Goal: Task Accomplishment & Management: Manage account settings

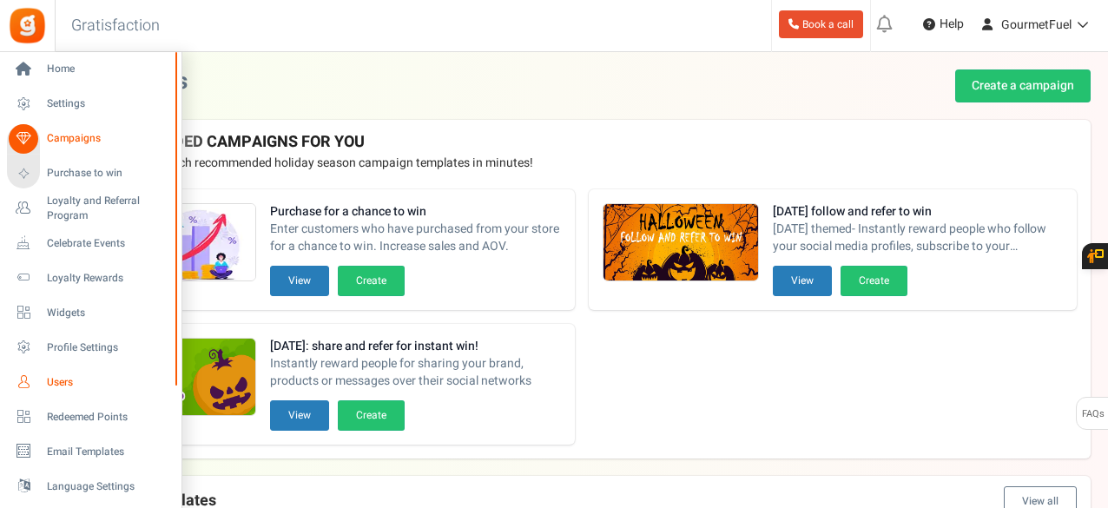
click at [85, 374] on link "Users" at bounding box center [90, 382] width 167 height 30
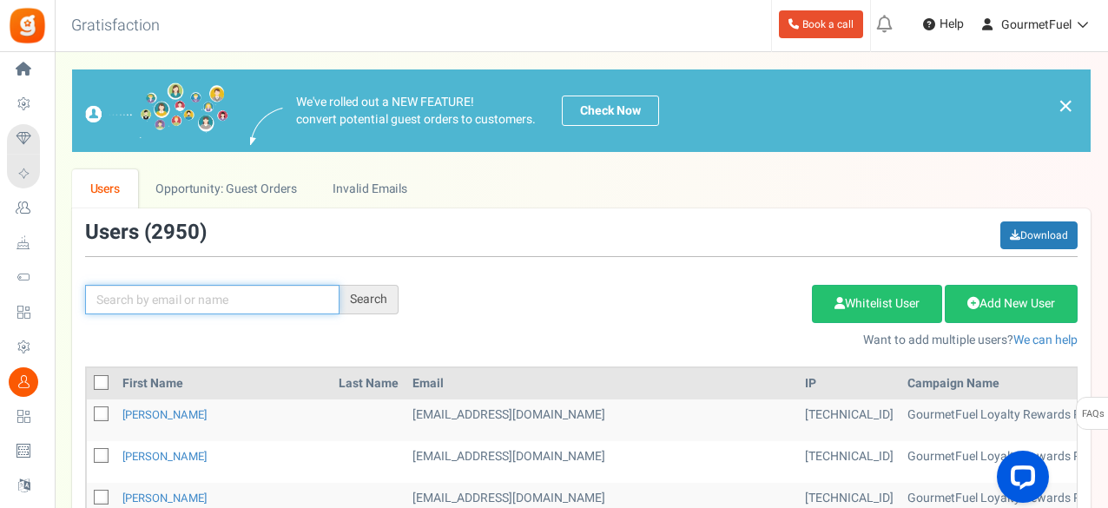
click at [190, 289] on input "text" at bounding box center [212, 300] width 254 height 30
type input "[PERSON_NAME]"
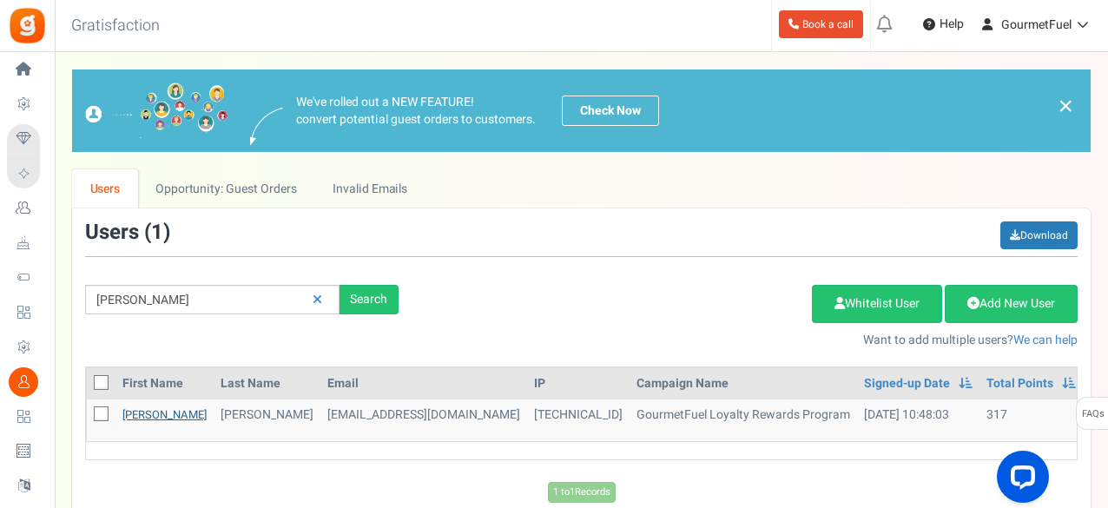
click at [141, 410] on link "[PERSON_NAME]" at bounding box center [164, 414] width 84 height 17
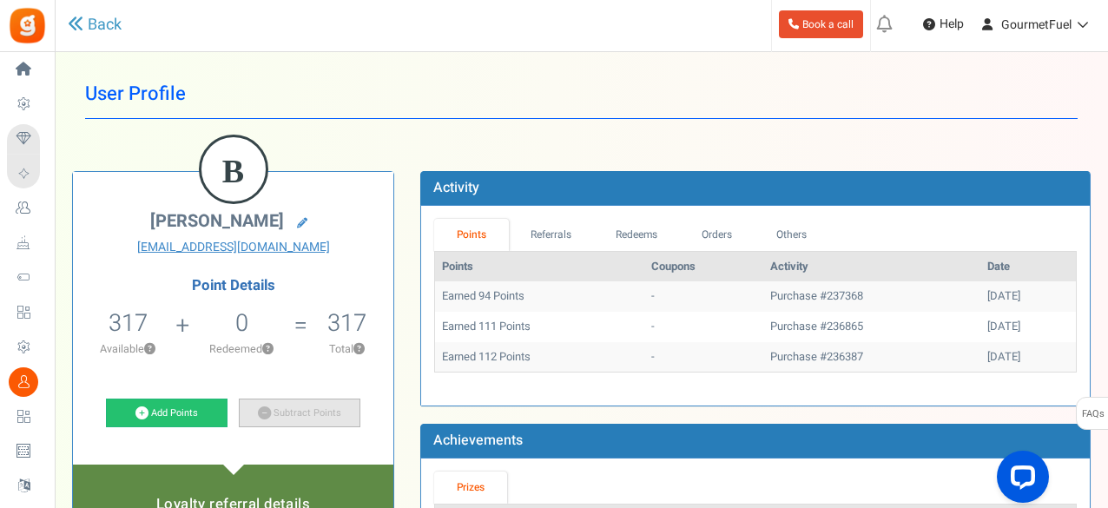
click at [276, 409] on link "Subtract Points" at bounding box center [300, 414] width 122 height 30
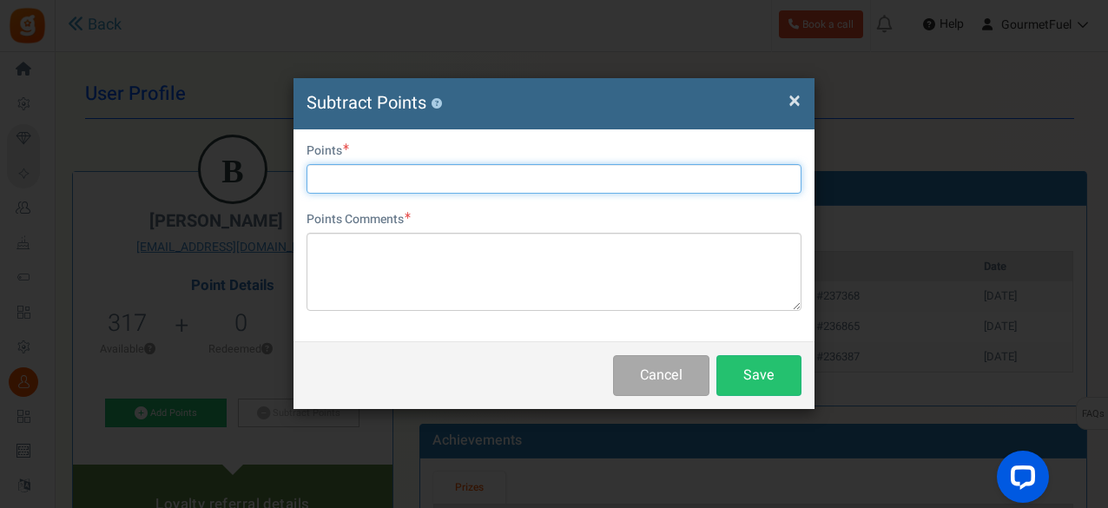
click at [367, 168] on input "text" at bounding box center [554, 179] width 495 height 30
type input "300"
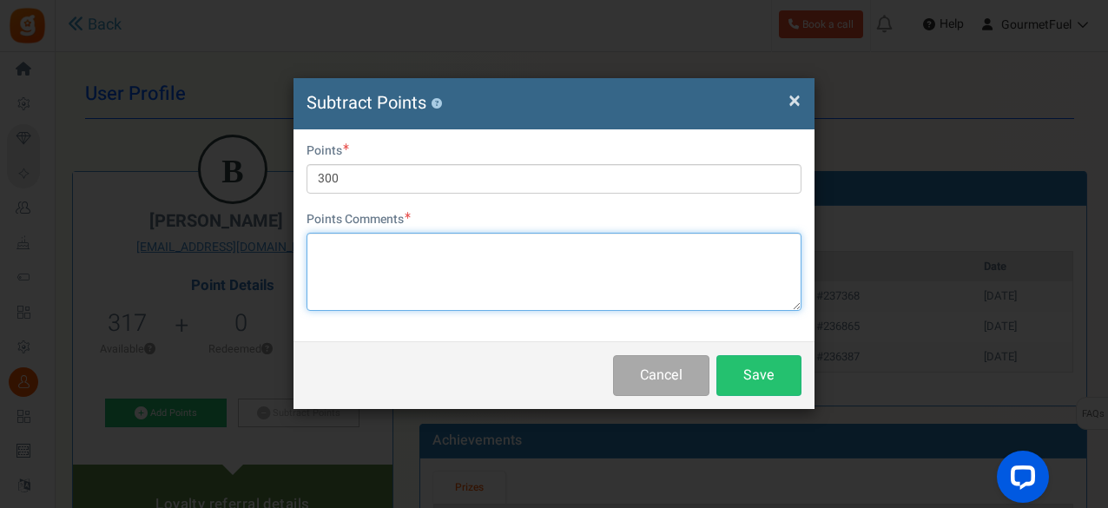
click at [376, 286] on textarea at bounding box center [554, 272] width 495 height 78
paste textarea "GRPAY6f5iBMJ2"
type textarea "GRPAY6f5iBMJ2"
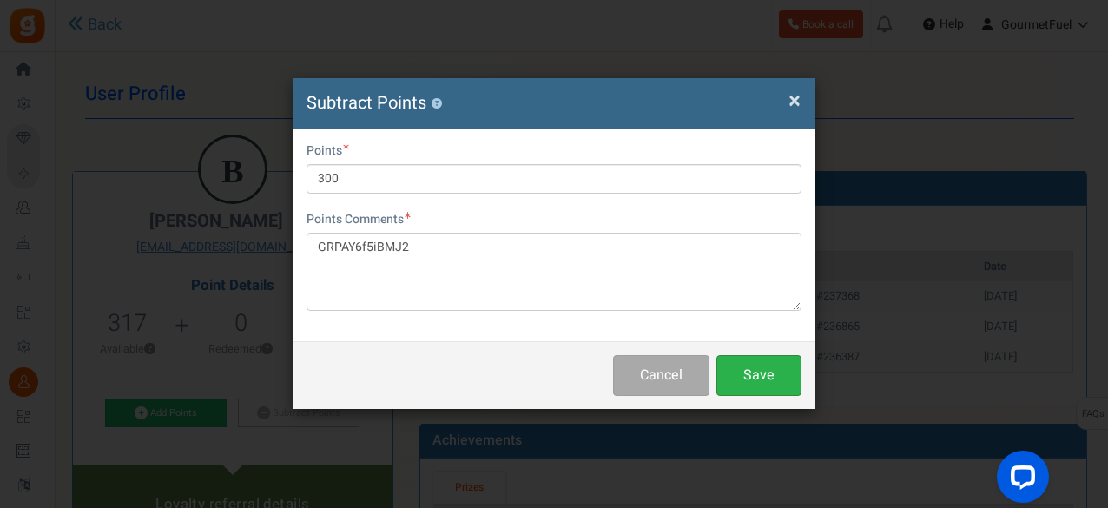
click at [744, 367] on button "Save" at bounding box center [758, 375] width 85 height 41
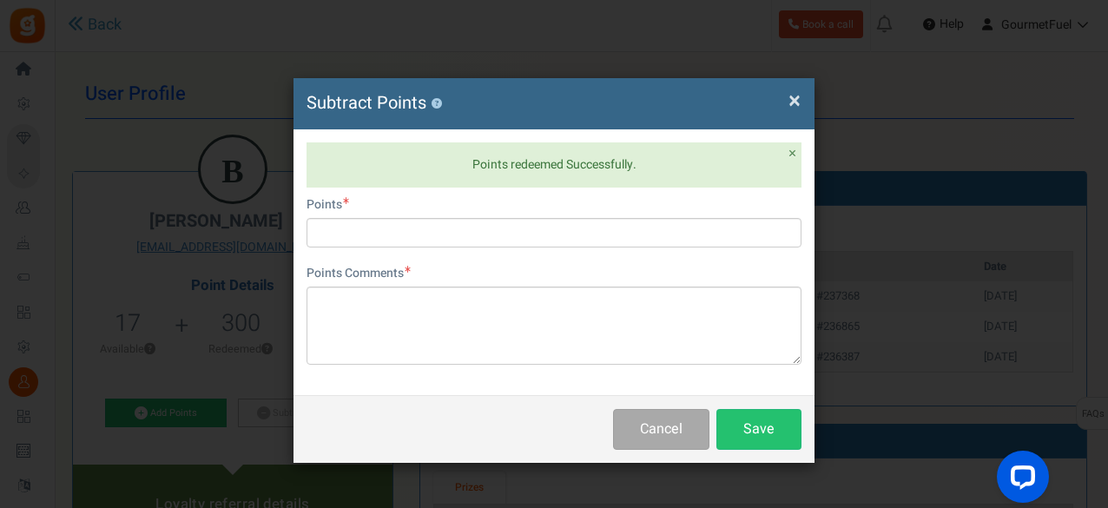
click at [792, 104] on span "×" at bounding box center [795, 100] width 12 height 33
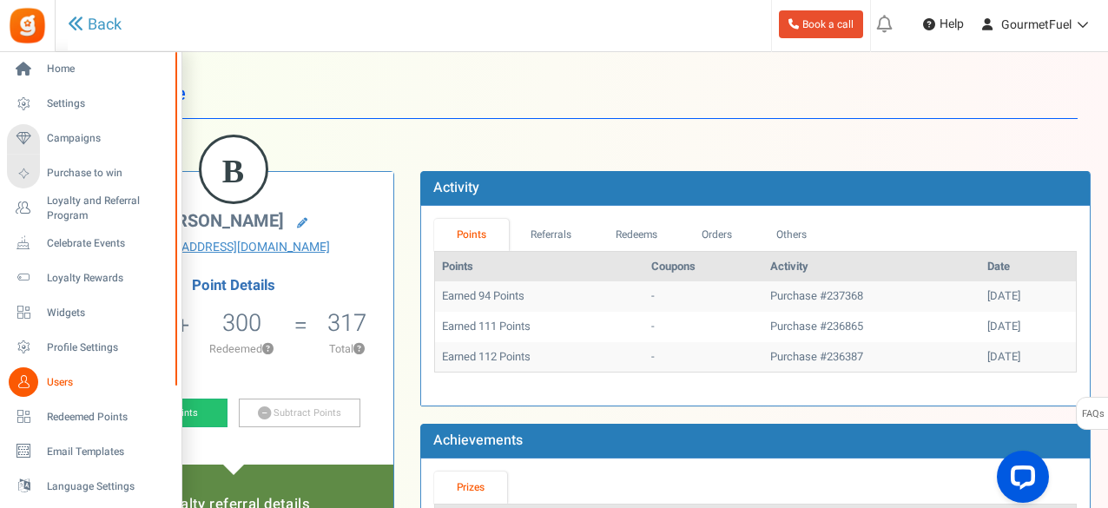
click at [71, 378] on span "Users" at bounding box center [108, 382] width 122 height 15
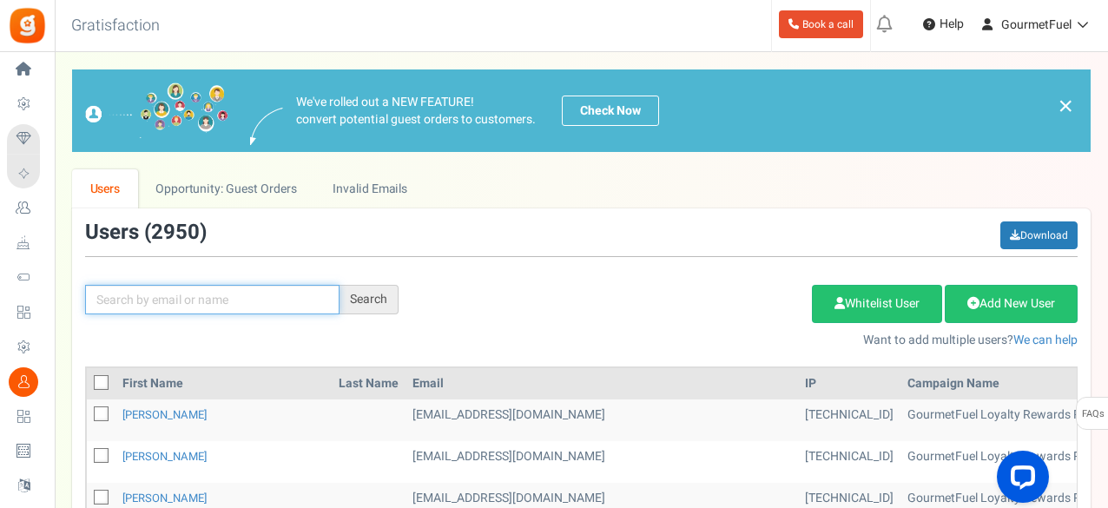
click at [229, 299] on input "text" at bounding box center [212, 300] width 254 height 30
type input "[PERSON_NAME]"
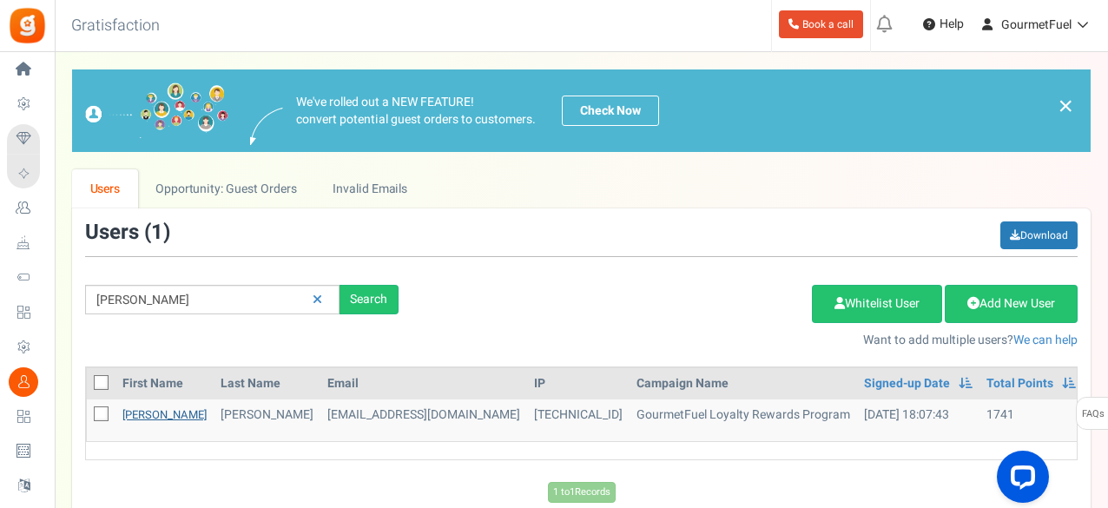
click at [129, 413] on link "[PERSON_NAME]" at bounding box center [164, 414] width 84 height 17
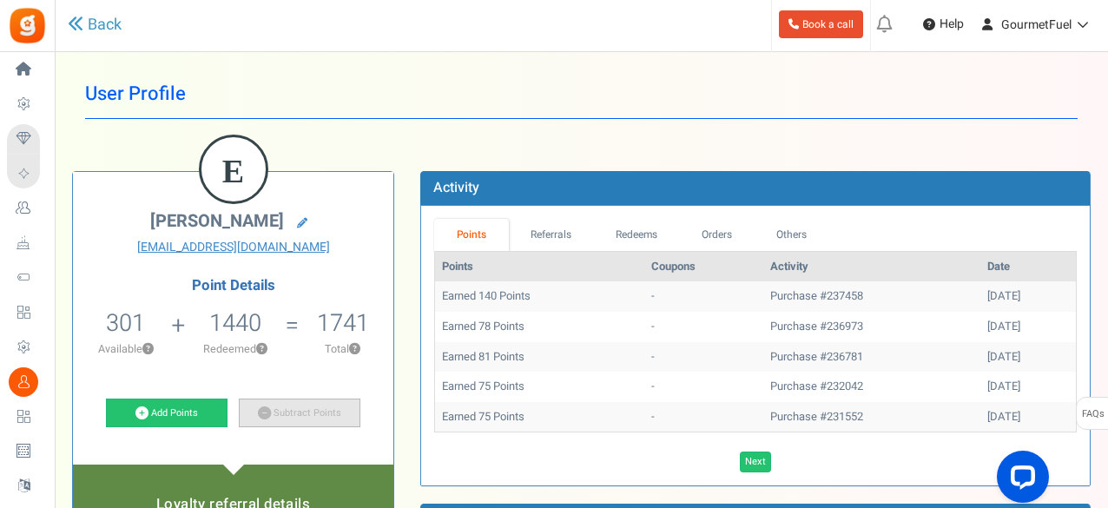
click at [290, 414] on link "Subtract Points" at bounding box center [300, 414] width 122 height 30
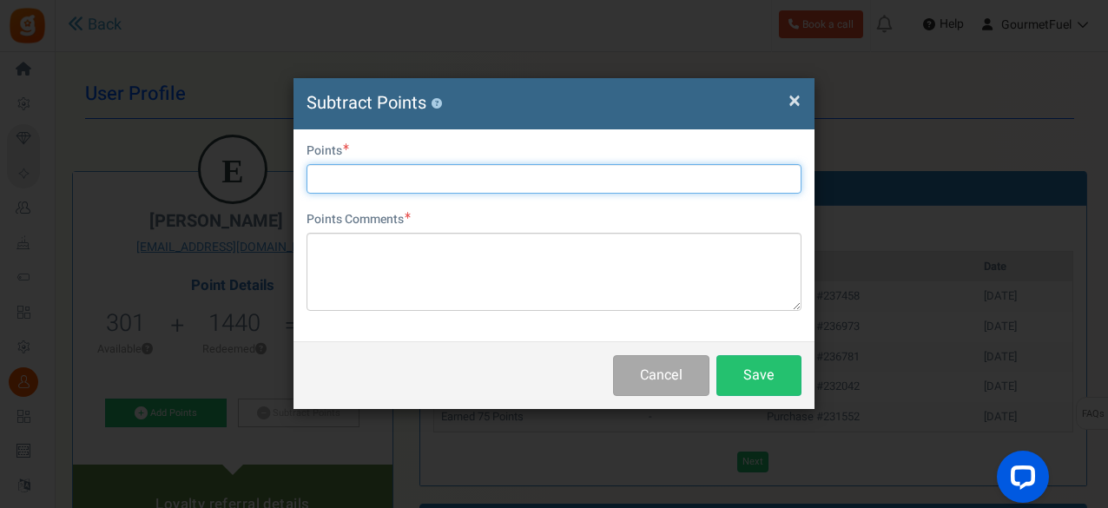
click at [459, 174] on input "text" at bounding box center [554, 179] width 495 height 30
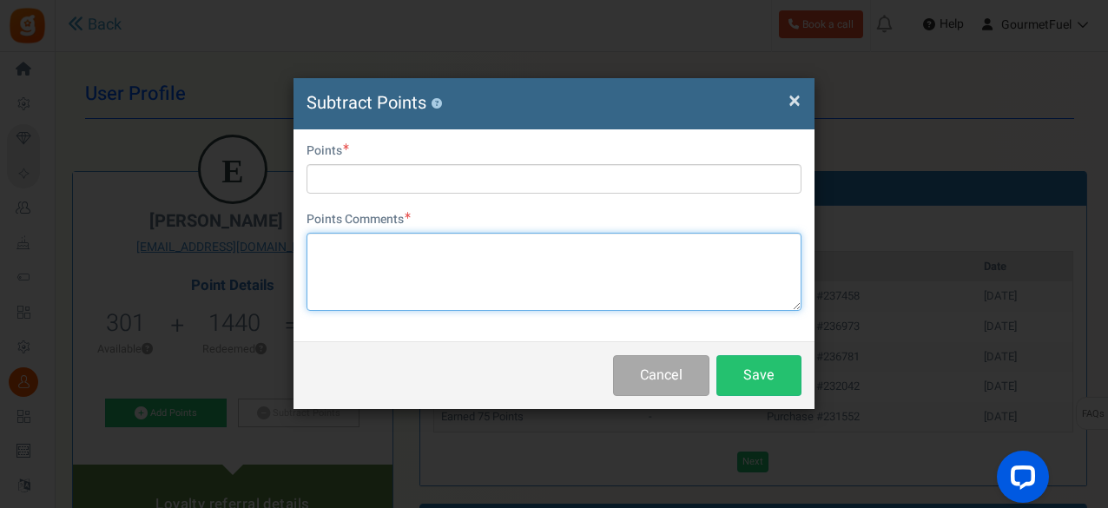
click at [380, 259] on textarea at bounding box center [554, 272] width 495 height 78
paste textarea "GRPAYBcnvW871"
type textarea "GRPAYBcnvW871"
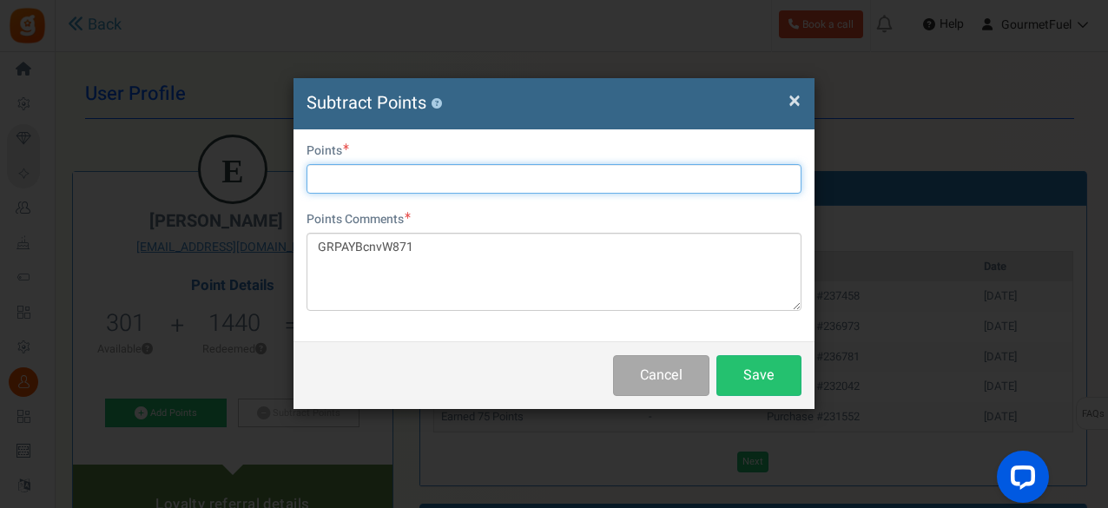
click at [351, 175] on input "text" at bounding box center [554, 179] width 495 height 30
type input "300"
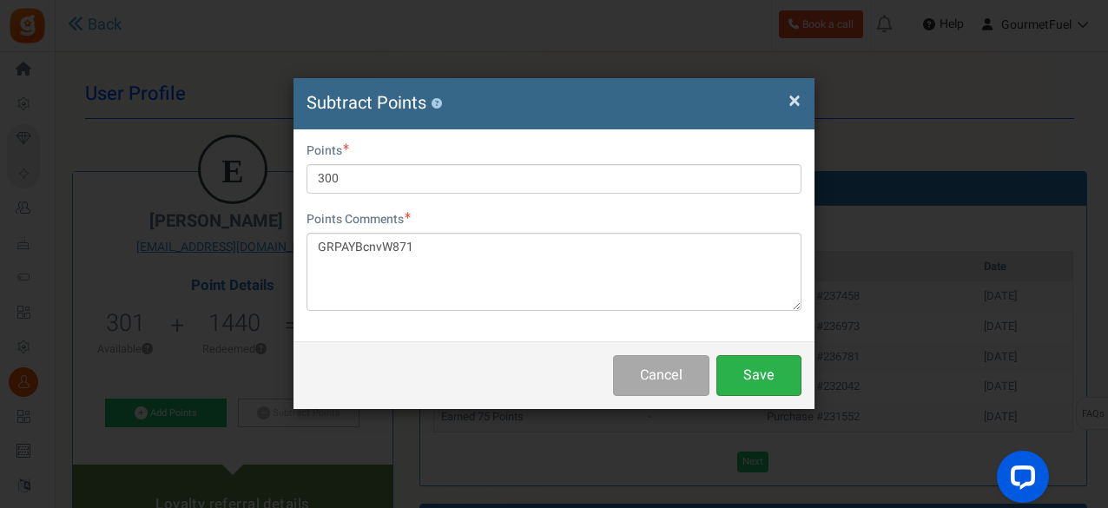
click at [743, 361] on button "Save" at bounding box center [758, 375] width 85 height 41
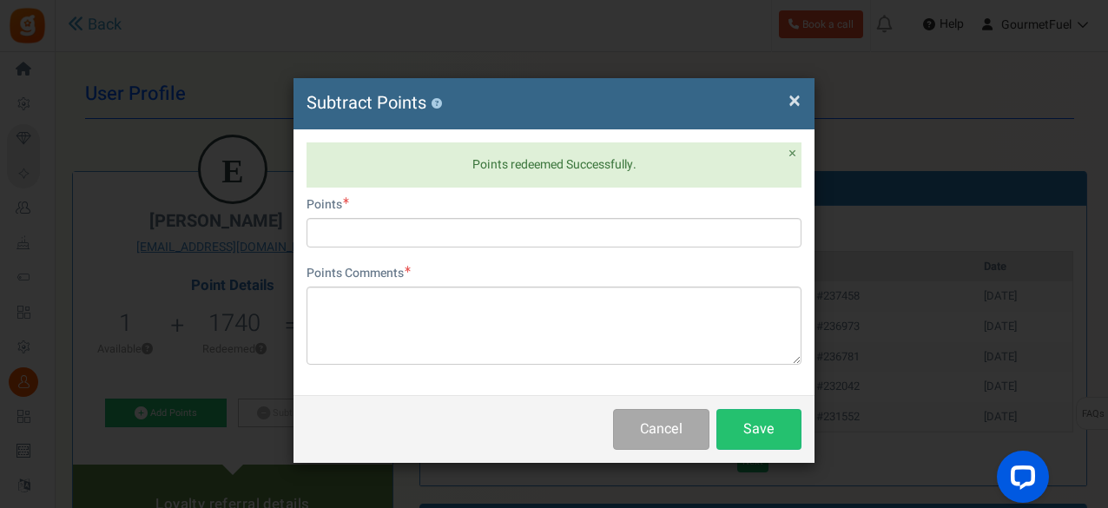
click at [950, 59] on div "× Close Subtract Points ? Points redeemed Successfully. × Close User Email [EMA…" at bounding box center [554, 254] width 1108 height 508
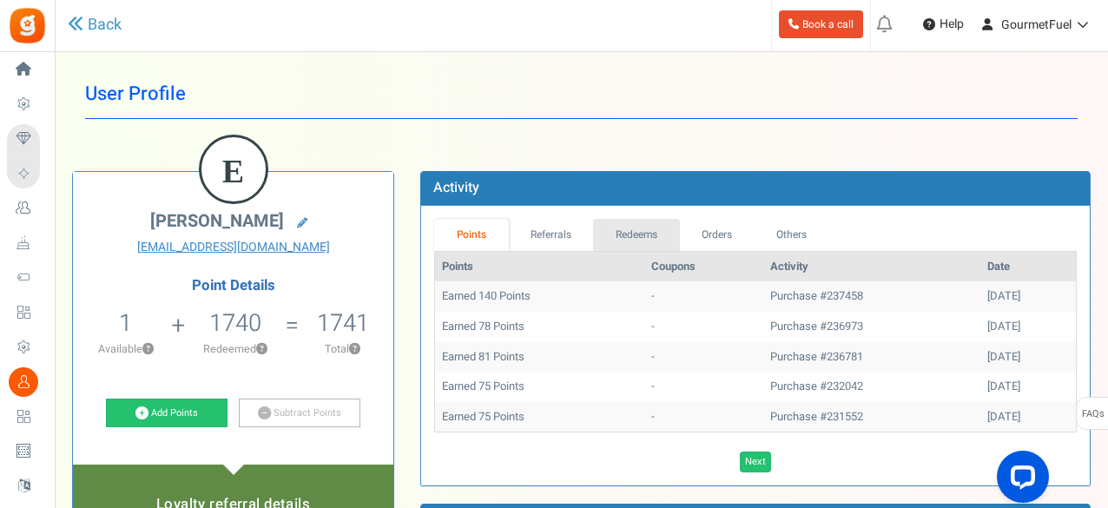
click at [640, 221] on link "Redeems" at bounding box center [636, 235] width 87 height 32
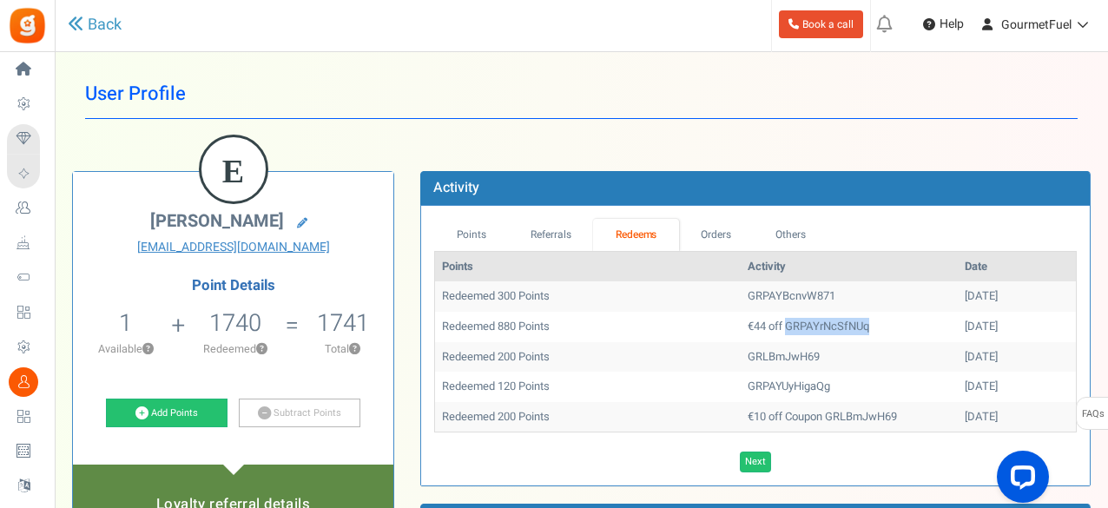
drag, startPoint x: 837, startPoint y: 322, endPoint x: 748, endPoint y: 328, distance: 89.7
click at [748, 328] on td "€44 off GRPAYrNcSfNUq" at bounding box center [849, 327] width 217 height 30
copy td "GRPAYrNcSfNUq"
